Goal: Information Seeking & Learning: Understand process/instructions

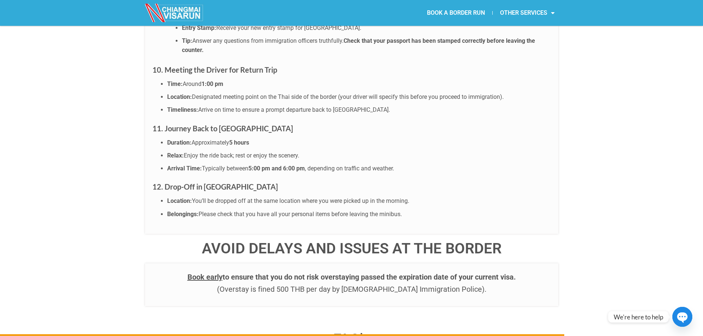
scroll to position [2693, 0]
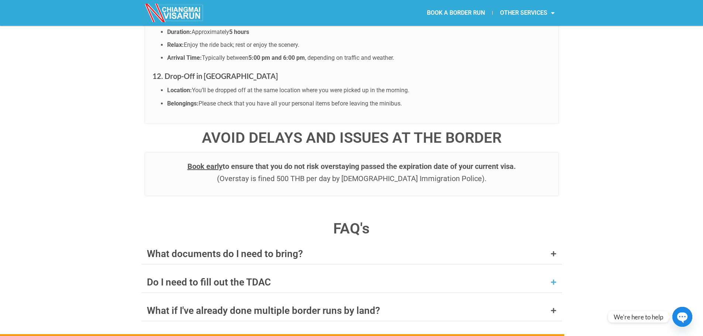
click at [163, 277] on div "Do I need to fill out the TDAC" at bounding box center [209, 282] width 124 height 10
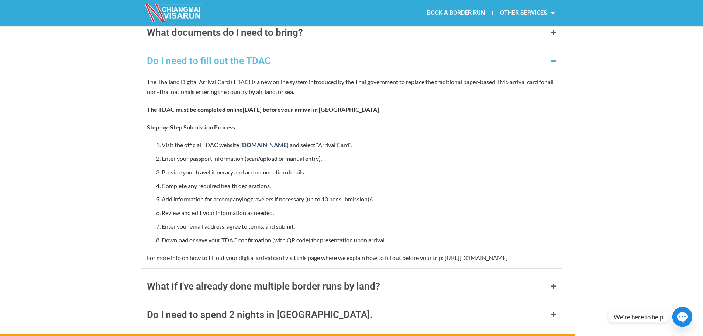
scroll to position [2951, 0]
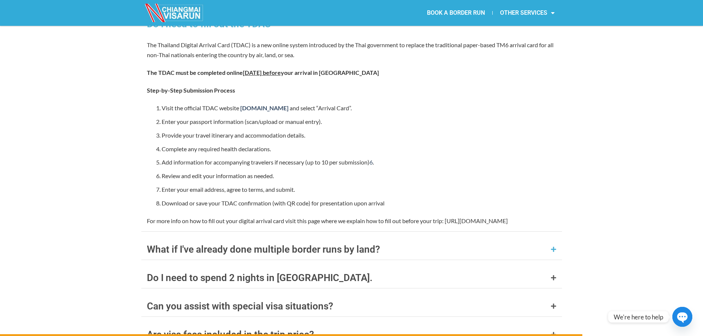
click at [256, 245] on div "What if I've already done multiple border runs by land?" at bounding box center [263, 250] width 233 height 10
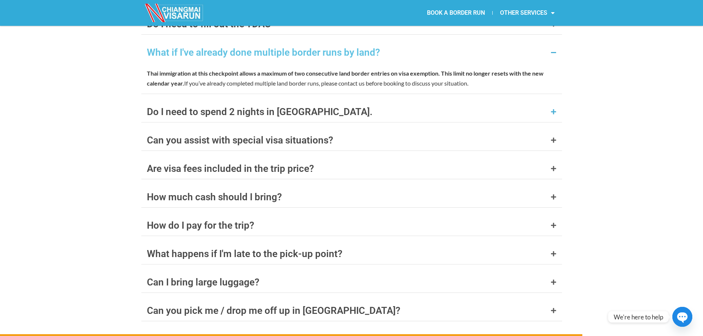
click at [233, 107] on div "Do I need to spend 2 nights in Laos." at bounding box center [259, 112] width 225 height 10
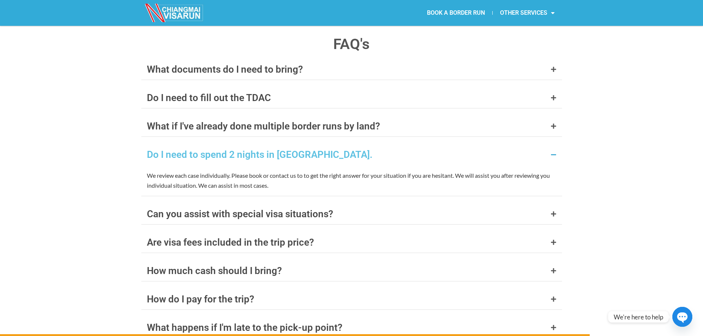
scroll to position [2840, 0]
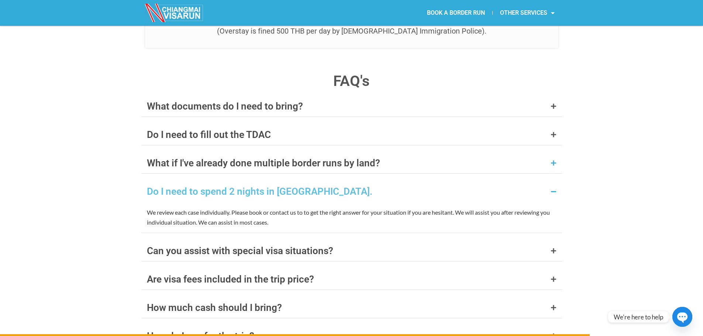
click at [185, 158] on div "What if I've already done multiple border runs by land?" at bounding box center [263, 163] width 233 height 10
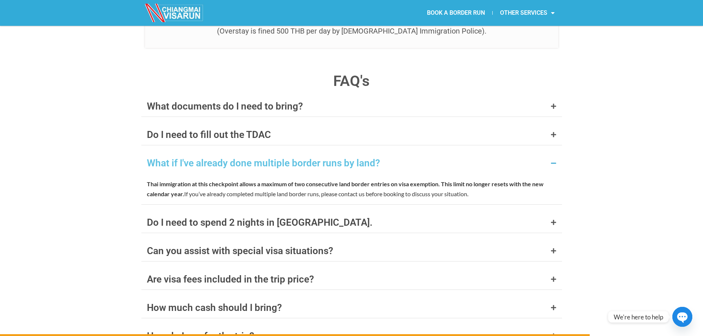
click at [184, 158] on div "What if I've already done multiple border runs by land?" at bounding box center [263, 163] width 233 height 10
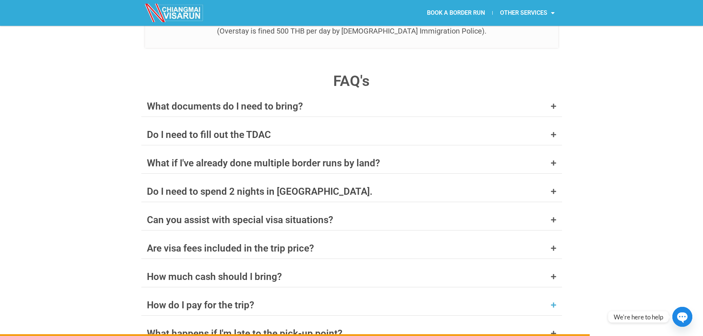
scroll to position [2914, 0]
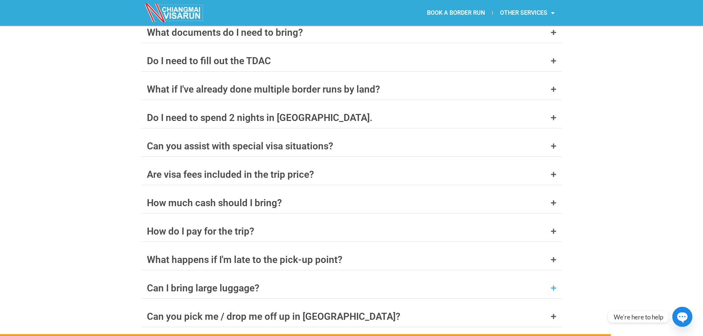
click at [202, 283] on div "Can I bring large luggage?" at bounding box center [203, 288] width 113 height 10
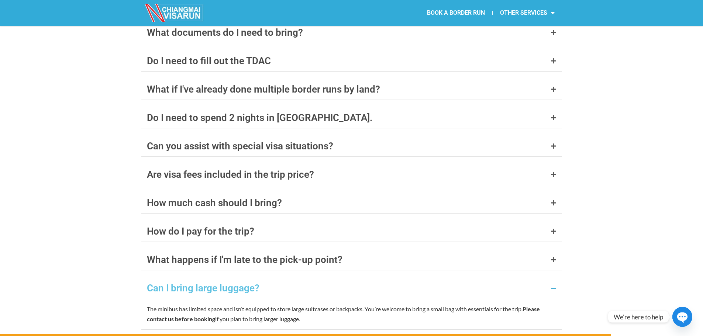
click at [203, 283] on div "Can I bring large luggage?" at bounding box center [203, 288] width 113 height 10
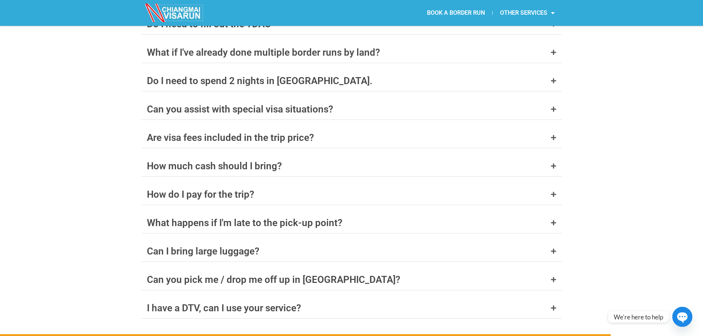
scroll to position [3025, 0]
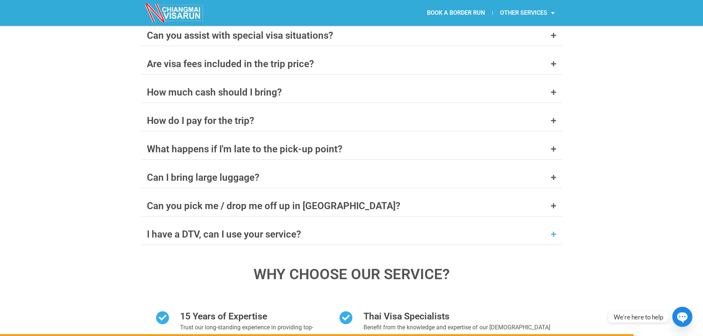
click at [197, 229] on div "I have a DTV, can I use your service?" at bounding box center [224, 234] width 154 height 10
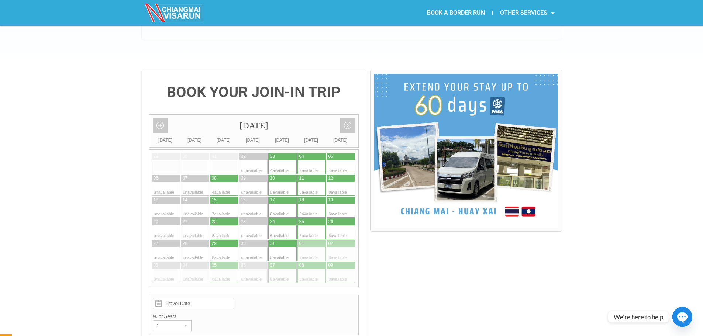
scroll to position [0, 0]
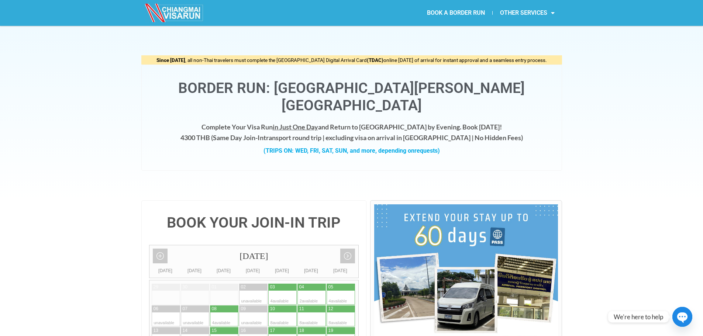
drag, startPoint x: 612, startPoint y: 45, endPoint x: 659, endPoint y: 83, distance: 61.1
click at [659, 83] on div "Since May 1, 2025 , all non-Thai travelers must complete the Thailand Digital A…" at bounding box center [351, 113] width 703 height 174
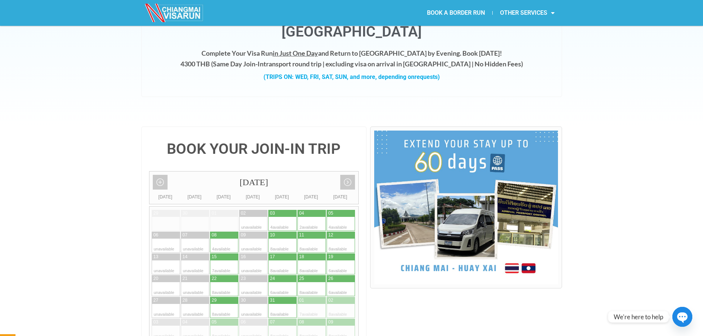
scroll to position [184, 0]
